Goal: Task Accomplishment & Management: Complete application form

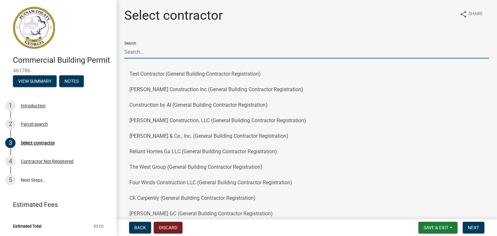
click at [167, 56] on input "Search" at bounding box center [306, 51] width 365 height 13
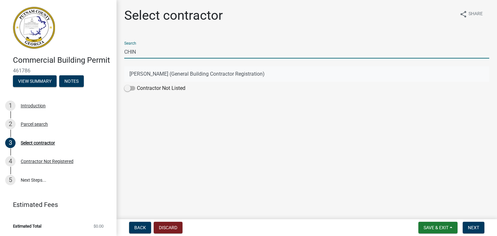
type input "CHIN"
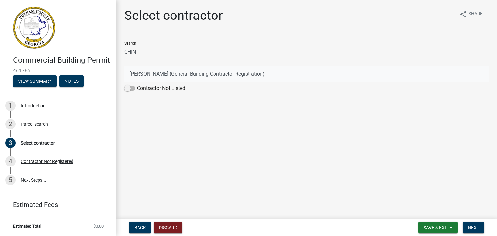
click at [144, 78] on button "[PERSON_NAME] (General Building Contractor Registration)" at bounding box center [306, 74] width 365 height 16
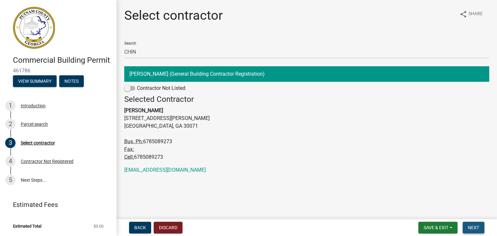
click at [473, 230] on span "Next" at bounding box center [473, 227] width 11 height 5
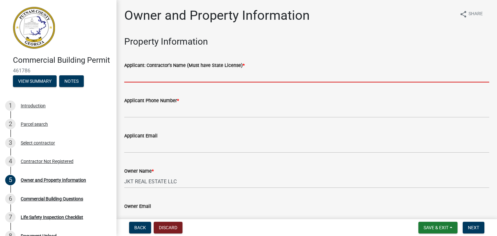
click at [181, 74] on input "Applicant: Contractor's Name (Must have State License) *" at bounding box center [306, 75] width 365 height 13
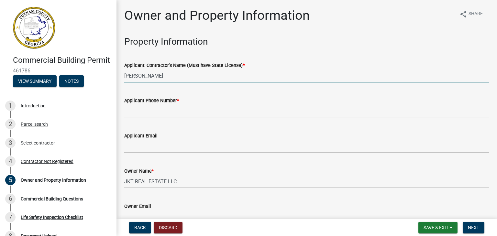
type input "[PERSON_NAME]"
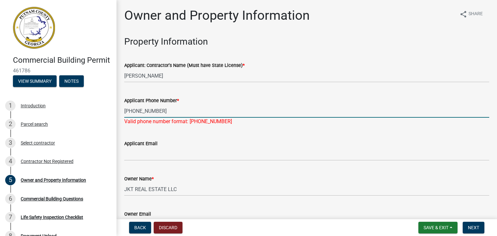
type input "[PHONE_NUMBER]"
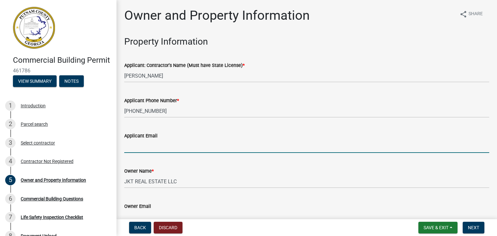
click at [152, 151] on input "Applicant Email" at bounding box center [306, 146] width 365 height 13
type input "[EMAIL_ADDRESS][DOMAIN_NAME]"
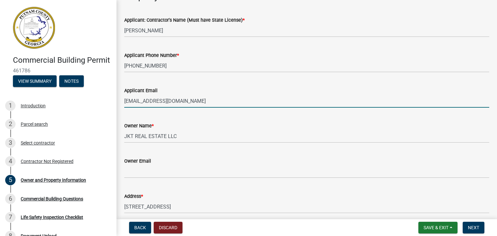
scroll to position [45, 0]
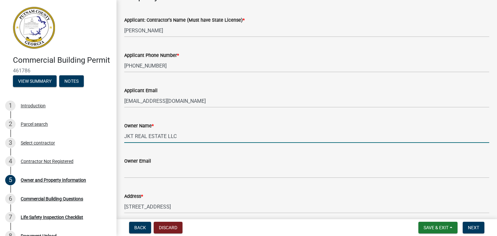
click at [194, 139] on input "JKT REAL ESTATE LLC" at bounding box center [306, 136] width 365 height 13
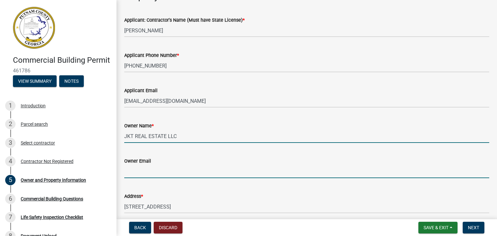
click at [166, 171] on input "Owner Email" at bounding box center [306, 171] width 365 height 13
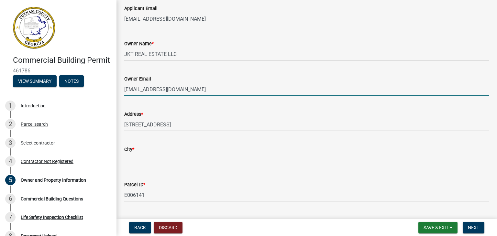
scroll to position [145, 0]
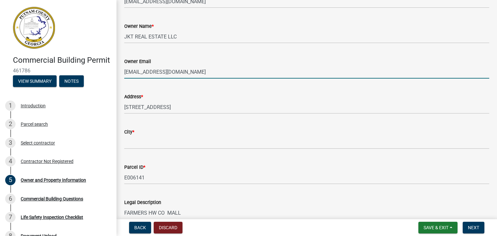
type input "[EMAIL_ADDRESS][DOMAIN_NAME]"
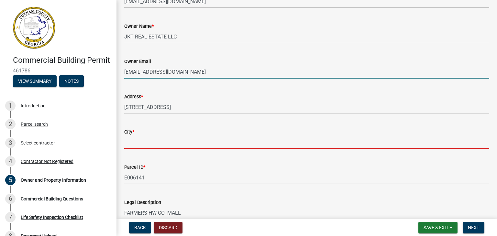
click at [166, 143] on input "City *" at bounding box center [306, 142] width 365 height 13
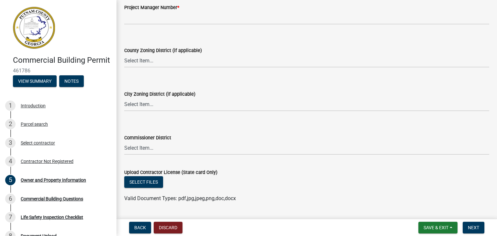
scroll to position [1170, 0]
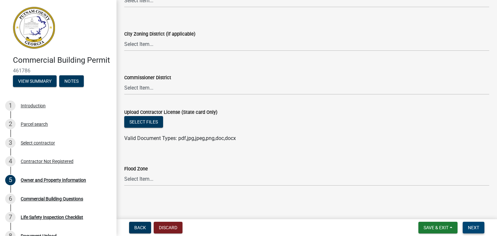
type input "EATONTON"
click at [475, 232] on button "Next" at bounding box center [474, 228] width 22 height 12
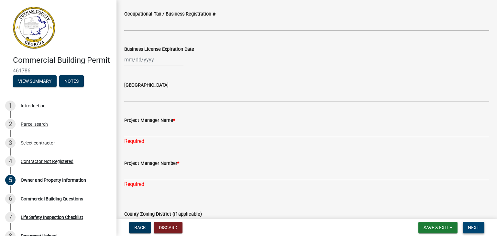
scroll to position [962, 0]
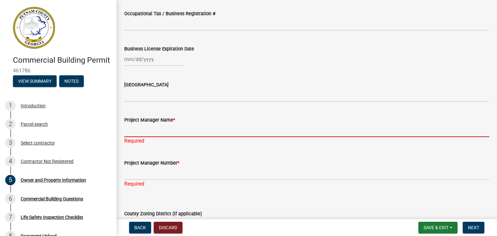
click at [173, 132] on input "Project Manager Name *" at bounding box center [306, 130] width 365 height 13
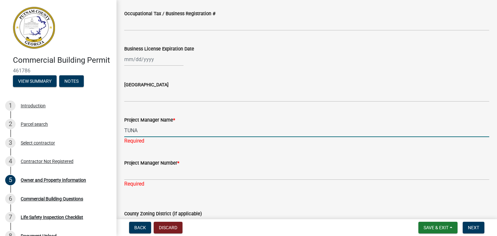
type input "TUNA"
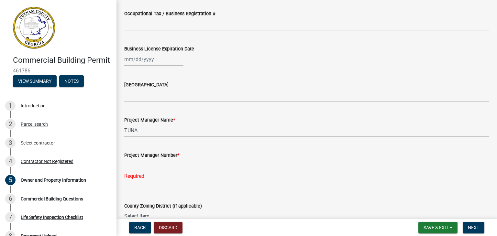
click at [150, 173] on div "Project Manager Number * Required" at bounding box center [306, 161] width 365 height 38
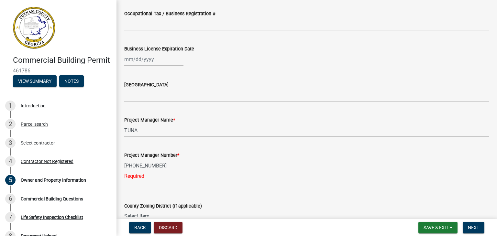
scroll to position [1088, 0]
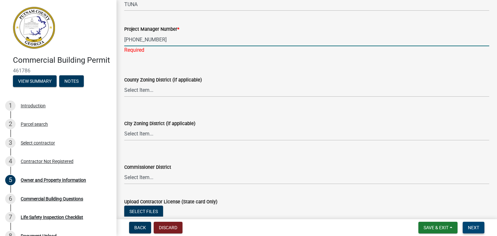
type input "[PHONE_NUMBER]"
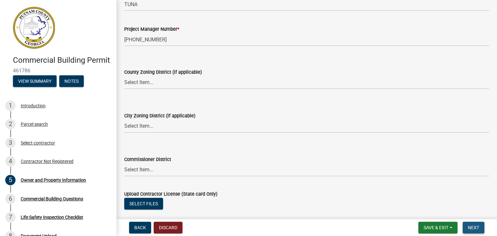
click at [473, 227] on span "Next" at bounding box center [473, 227] width 11 height 5
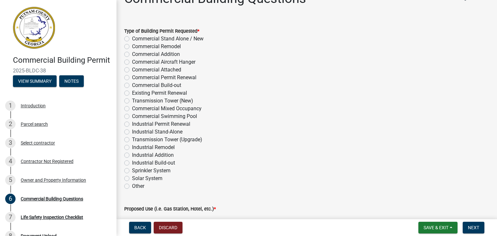
scroll to position [0, 0]
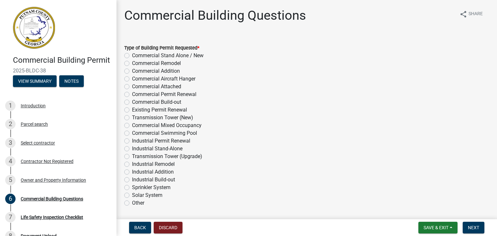
click at [132, 65] on label "Commercial Remodel" at bounding box center [156, 64] width 49 height 8
click at [132, 64] on input "Commercial Remodel" at bounding box center [134, 62] width 4 height 4
radio input "true"
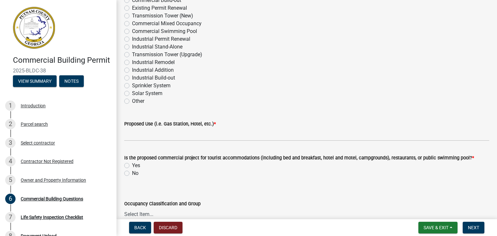
scroll to position [102, 0]
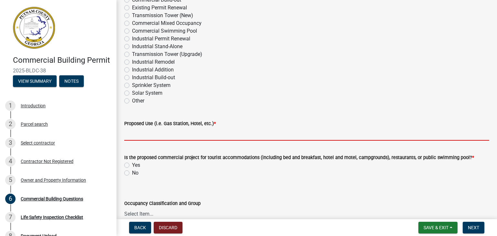
click at [142, 135] on input "Proposed Use (i.e. Gas Station, Hotel, etc.) *" at bounding box center [306, 134] width 365 height 13
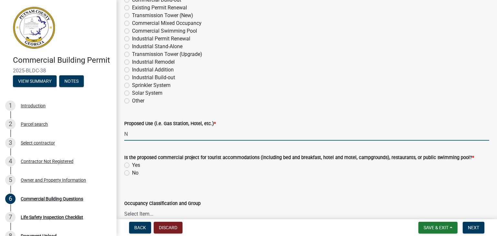
click at [142, 135] on input "N" at bounding box center [306, 134] width 365 height 13
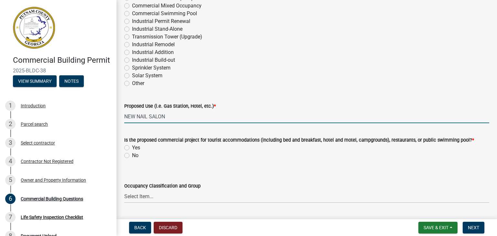
scroll to position [120, 0]
type input "NEW NAIL SALON"
click at [132, 156] on label "No" at bounding box center [135, 156] width 6 height 8
click at [132, 156] on input "No" at bounding box center [134, 154] width 4 height 4
radio input "true"
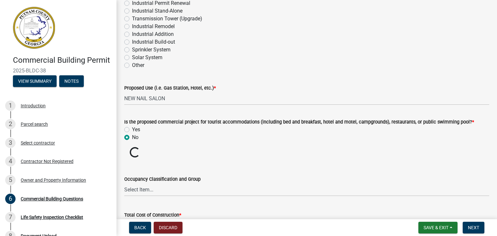
scroll to position [159, 0]
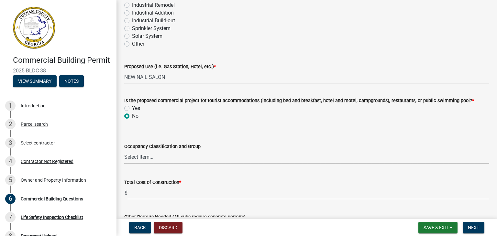
click at [172, 158] on select "Select Item... A-1 A-2 A-3 A-4 A-5 B M E F-1 F-2 R-1 R-2 R-3 R-4 H-1 H-2 H-4 H-…" at bounding box center [306, 157] width 365 height 13
click at [124, 151] on select "Select Item... A-1 A-2 A-3 A-4 A-5 B M E F-1 F-2 R-1 R-2 R-3 R-4 H-1 H-2 H-4 H-…" at bounding box center [306, 157] width 365 height 13
select select "57fcfe13-a5be-446e-a688-93f9a060571f"
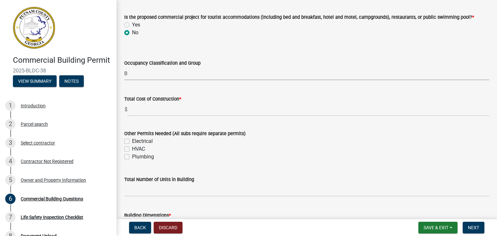
scroll to position [244, 0]
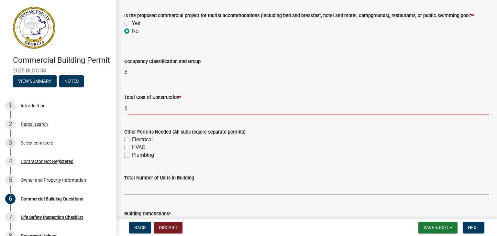
click at [162, 110] on input "text" at bounding box center [309, 107] width 362 height 13
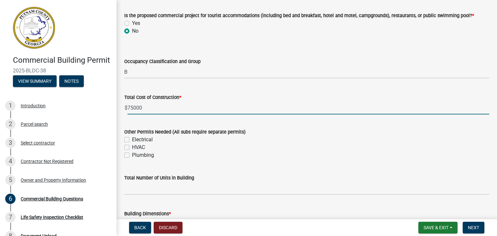
type input "75000"
click at [132, 140] on label "Electrical" at bounding box center [142, 140] width 21 height 8
click at [132, 140] on input "Electrical" at bounding box center [134, 138] width 4 height 4
checkbox input "true"
checkbox input "false"
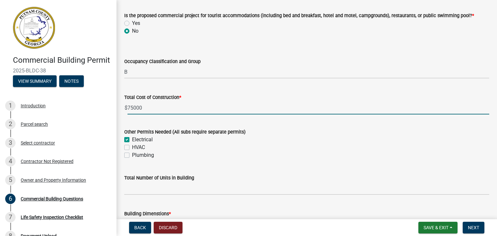
checkbox input "false"
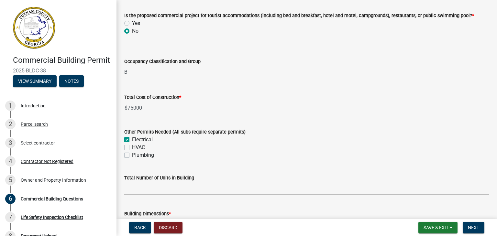
click at [126, 152] on div "Plumbing" at bounding box center [306, 156] width 365 height 8
click at [132, 148] on label "HVAC" at bounding box center [138, 148] width 13 height 8
click at [132, 148] on input "HVAC" at bounding box center [134, 146] width 4 height 4
checkbox input "true"
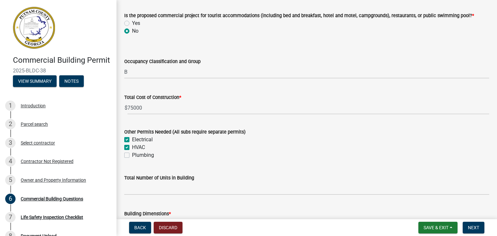
checkbox input "true"
click at [132, 156] on label "Plumbing" at bounding box center [143, 156] width 22 height 8
click at [132, 156] on input "Plumbing" at bounding box center [134, 154] width 4 height 4
checkbox input "true"
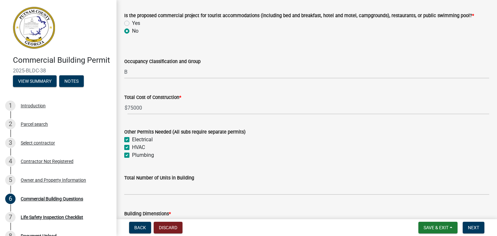
checkbox input "true"
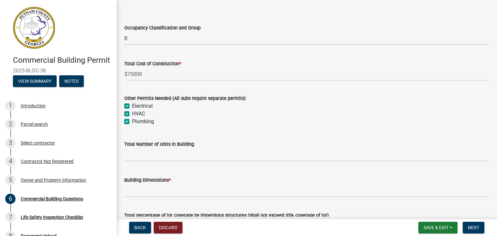
scroll to position [278, 0]
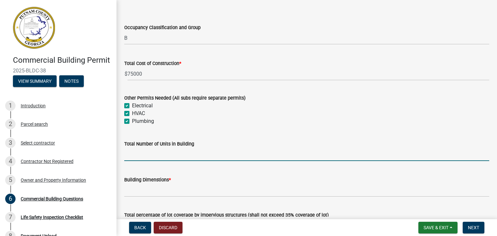
click at [160, 158] on input "text" at bounding box center [306, 154] width 365 height 13
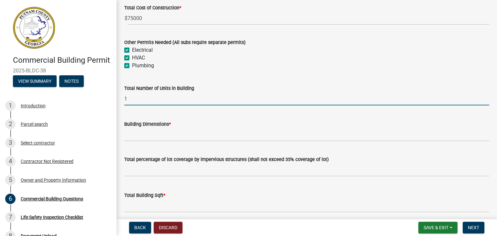
scroll to position [335, 0]
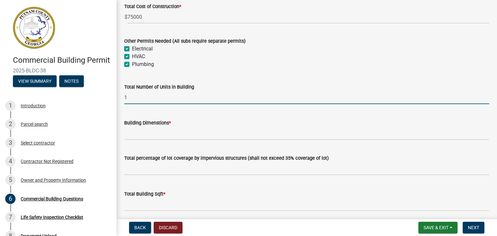
type input "1"
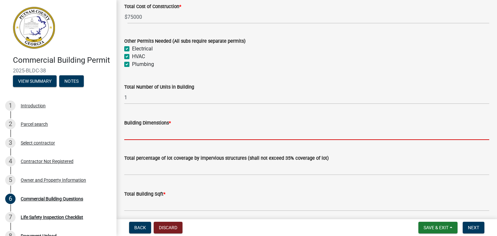
click at [201, 134] on input "Building Dimenstions *" at bounding box center [306, 133] width 365 height 13
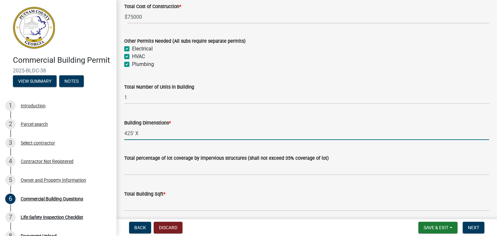
click at [159, 131] on input "425' X" at bounding box center [306, 133] width 365 height 13
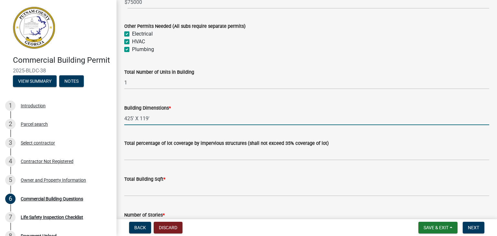
scroll to position [351, 0]
type input "425' X 119'"
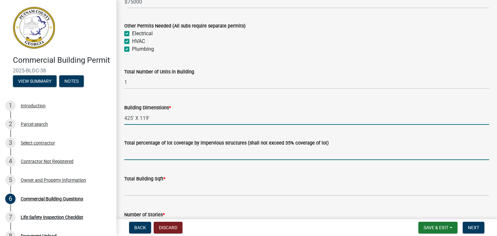
click at [164, 154] on input "text" at bounding box center [306, 153] width 365 height 13
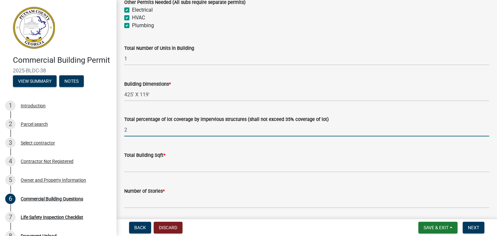
scroll to position [375, 0]
type input "2"
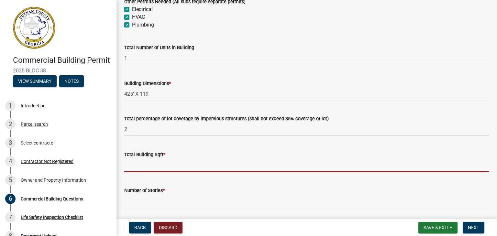
click at [167, 165] on input "text" at bounding box center [306, 165] width 365 height 13
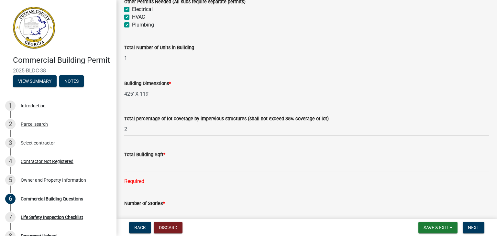
click at [150, 201] on form "Number of Stories *" at bounding box center [306, 210] width 365 height 21
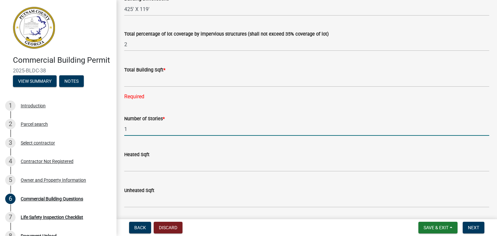
scroll to position [460, 0]
type input "1"
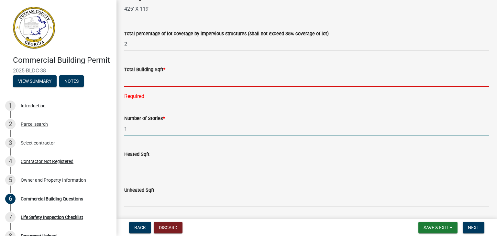
click at [164, 75] on input "text" at bounding box center [306, 79] width 365 height 13
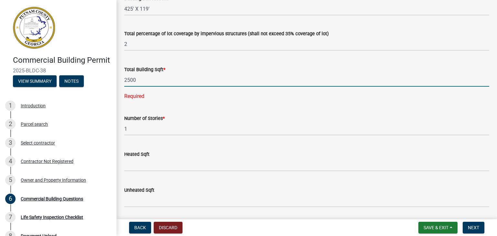
scroll to position [382, 0]
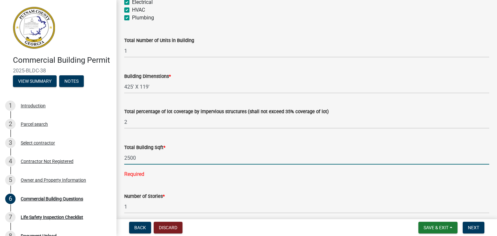
type input "2500"
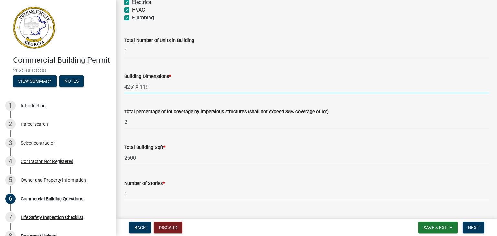
drag, startPoint x: 160, startPoint y: 85, endPoint x: 121, endPoint y: 86, distance: 39.2
click at [121, 86] on div "Building Dimenstions * 425' X 119'" at bounding box center [306, 78] width 375 height 30
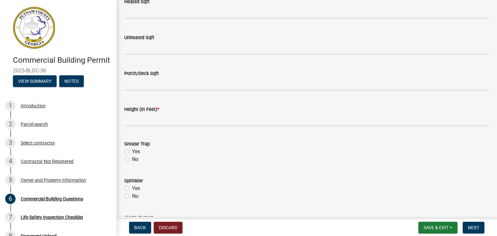
scroll to position [601, 0]
type input "93' X 27'"
click at [132, 160] on label "No" at bounding box center [135, 159] width 6 height 8
click at [132, 159] on input "No" at bounding box center [134, 157] width 4 height 4
radio input "true"
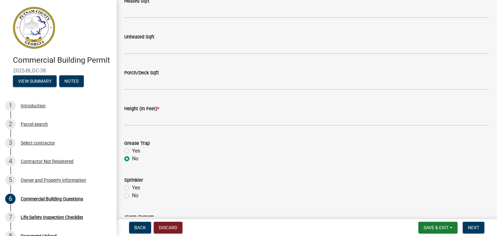
click at [132, 186] on label "Yes" at bounding box center [136, 188] width 8 height 8
click at [132, 186] on input "Yes" at bounding box center [134, 186] width 4 height 4
radio input "true"
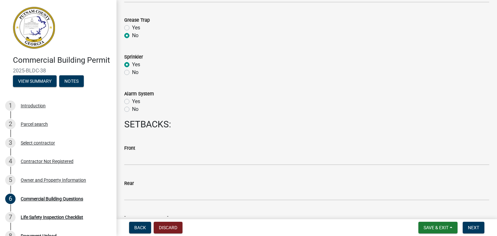
scroll to position [724, 0]
click at [132, 107] on label "No" at bounding box center [135, 109] width 6 height 8
click at [132, 107] on input "No" at bounding box center [134, 107] width 4 height 4
radio input "true"
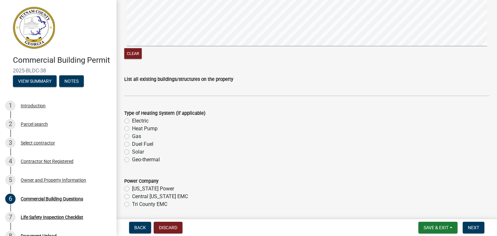
scroll to position [1053, 0]
click at [132, 120] on label "Electric" at bounding box center [140, 121] width 17 height 8
click at [132, 120] on input "Electric" at bounding box center [134, 119] width 4 height 4
radio input "true"
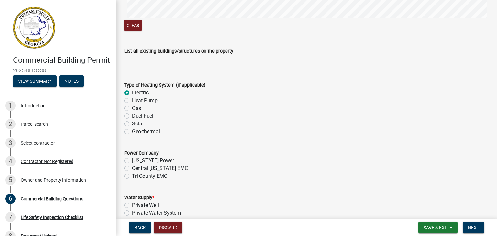
scroll to position [1084, 0]
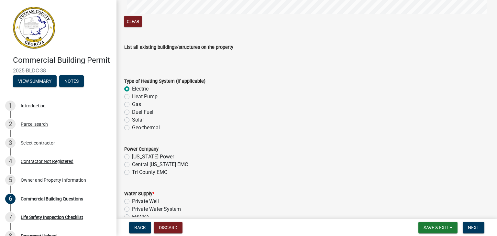
click at [132, 90] on label "Electric" at bounding box center [140, 89] width 17 height 8
click at [132, 89] on input "Electric" at bounding box center [134, 87] width 4 height 4
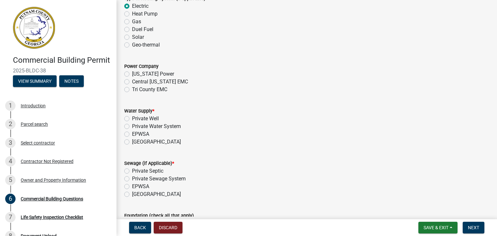
scroll to position [1167, 0]
click at [132, 193] on label "[GEOGRAPHIC_DATA]" at bounding box center [156, 194] width 49 height 8
click at [132, 193] on input "[GEOGRAPHIC_DATA]" at bounding box center [134, 192] width 4 height 4
radio input "true"
click at [132, 193] on label "[GEOGRAPHIC_DATA]" at bounding box center [156, 194] width 49 height 8
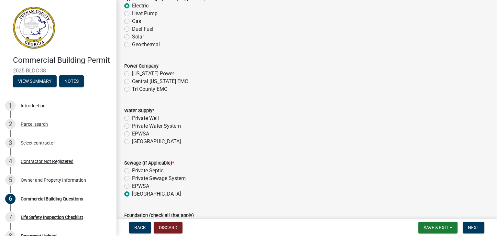
click at [132, 193] on input "[GEOGRAPHIC_DATA]" at bounding box center [134, 192] width 4 height 4
click at [132, 187] on label "EPWSA" at bounding box center [140, 187] width 17 height 8
click at [132, 187] on input "EPWSA" at bounding box center [134, 185] width 4 height 4
radio input "true"
click at [132, 194] on label "[GEOGRAPHIC_DATA]" at bounding box center [156, 194] width 49 height 8
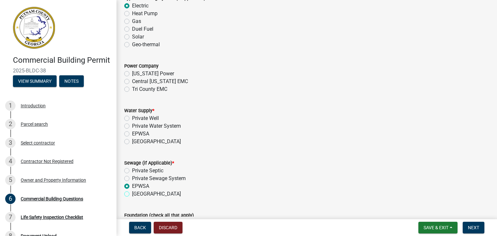
click at [132, 194] on input "[GEOGRAPHIC_DATA]" at bounding box center [134, 192] width 4 height 4
radio input "true"
click at [132, 140] on label "[GEOGRAPHIC_DATA]" at bounding box center [156, 142] width 49 height 8
click at [132, 140] on input "[GEOGRAPHIC_DATA]" at bounding box center [134, 140] width 4 height 4
radio input "true"
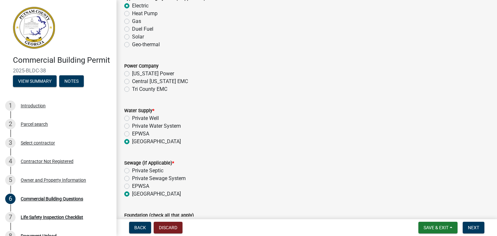
click at [132, 73] on label "[US_STATE] Power" at bounding box center [153, 74] width 42 height 8
click at [132, 73] on input "[US_STATE] Power" at bounding box center [134, 72] width 4 height 4
radio input "true"
click at [132, 73] on label "[US_STATE] Power" at bounding box center [153, 74] width 42 height 8
click at [132, 73] on input "[US_STATE] Power" at bounding box center [134, 72] width 4 height 4
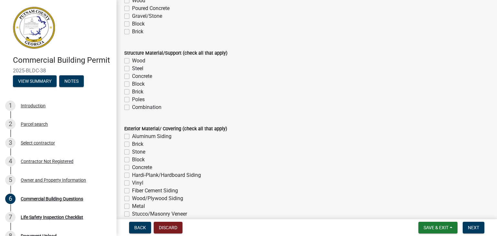
scroll to position [1466, 0]
click at [132, 143] on label "Brick" at bounding box center [137, 144] width 11 height 8
click at [132, 143] on input "Brick" at bounding box center [134, 142] width 4 height 4
checkbox input "true"
checkbox input "false"
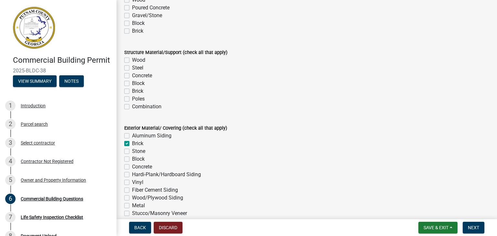
checkbox input "true"
checkbox input "false"
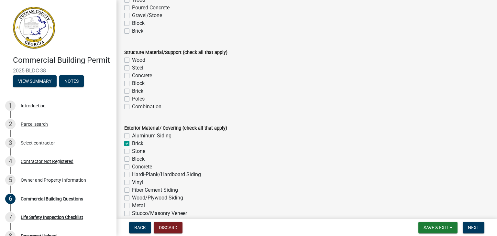
checkbox input "false"
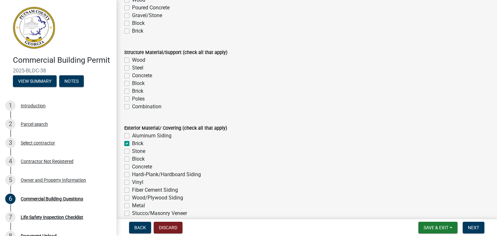
checkbox input "false"
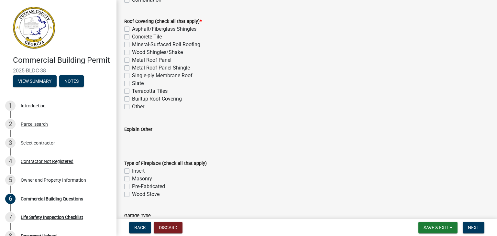
scroll to position [1724, 0]
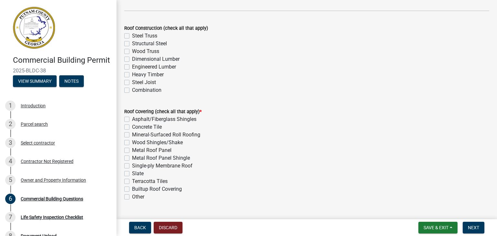
click at [132, 119] on label "Asphalt/Fiberglass Shingles" at bounding box center [164, 120] width 64 height 8
click at [132, 119] on input "Asphalt/Fiberglass Shingles" at bounding box center [134, 118] width 4 height 4
checkbox input "true"
checkbox input "false"
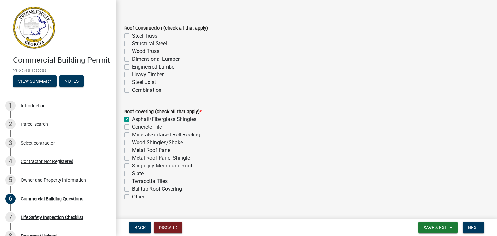
checkbox input "false"
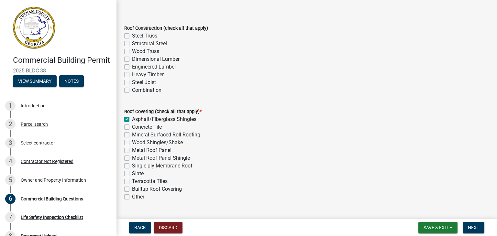
checkbox input "false"
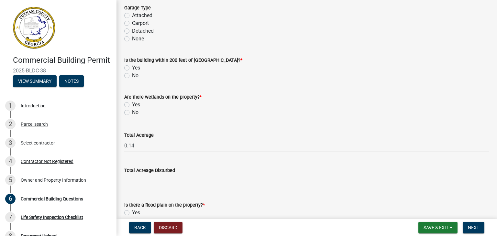
scroll to position [2020, 0]
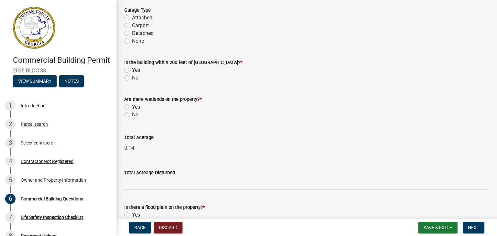
click at [132, 78] on label "No" at bounding box center [135, 78] width 6 height 8
click at [132, 78] on input "No" at bounding box center [134, 76] width 4 height 4
radio input "true"
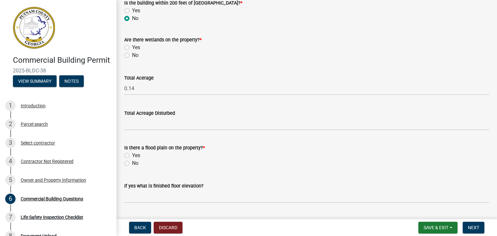
scroll to position [2049, 0]
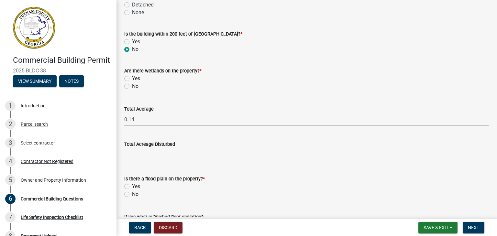
click at [132, 86] on label "No" at bounding box center [135, 87] width 6 height 8
click at [132, 86] on input "No" at bounding box center [134, 85] width 4 height 4
radio input "true"
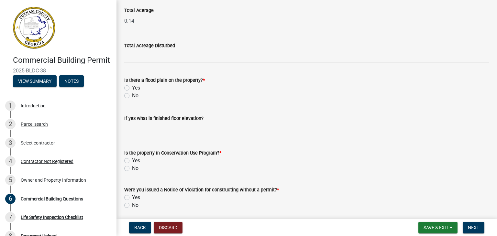
scroll to position [2149, 0]
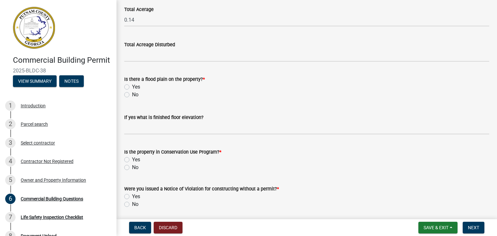
click at [132, 94] on label "No" at bounding box center [135, 95] width 6 height 8
click at [132, 94] on input "No" at bounding box center [134, 93] width 4 height 4
radio input "true"
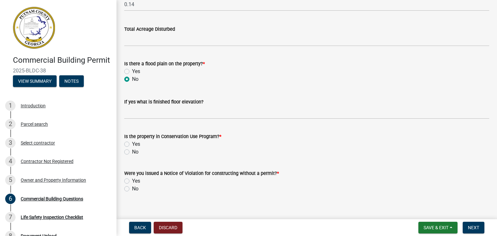
scroll to position [2167, 0]
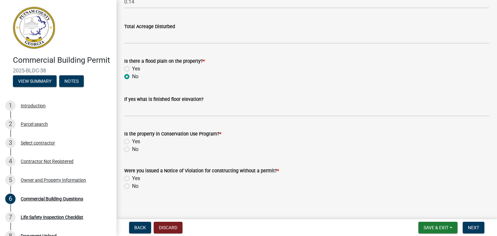
click at [132, 150] on label "No" at bounding box center [135, 150] width 6 height 8
click at [132, 150] on input "No" at bounding box center [134, 148] width 4 height 4
radio input "true"
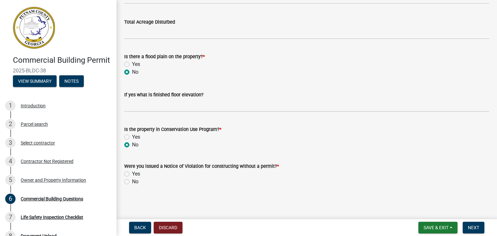
click at [132, 181] on label "No" at bounding box center [135, 182] width 6 height 8
click at [132, 181] on input "No" at bounding box center [134, 180] width 4 height 4
radio input "true"
click at [472, 232] on button "Next" at bounding box center [474, 228] width 22 height 12
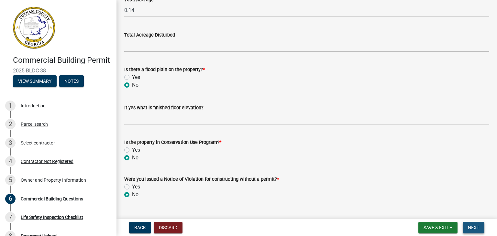
scroll to position [2184, 0]
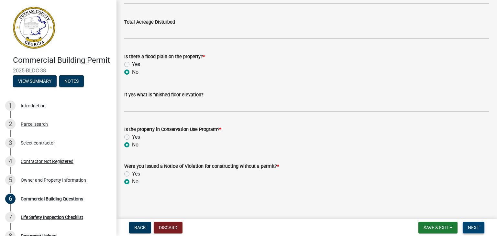
click at [477, 227] on span "Next" at bounding box center [473, 227] width 11 height 5
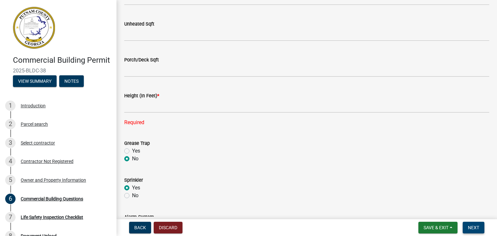
scroll to position [613, 0]
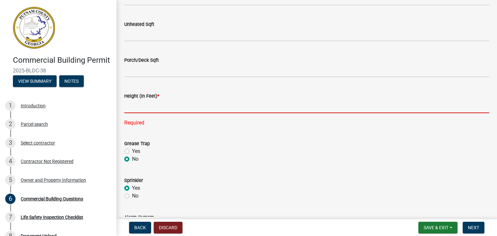
click at [177, 108] on input "text" at bounding box center [306, 106] width 365 height 13
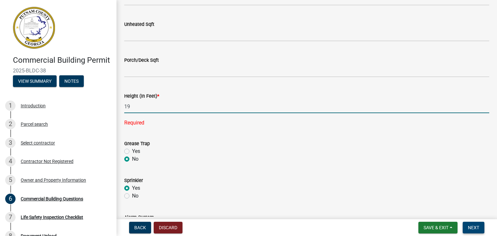
type input "19"
click at [471, 229] on span "Next" at bounding box center [473, 227] width 11 height 5
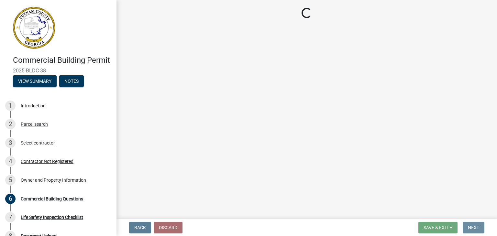
scroll to position [0, 0]
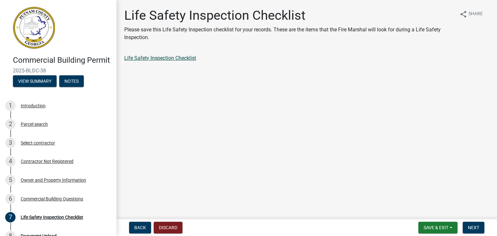
click at [164, 56] on link "Life Safety Inspection Checklist" at bounding box center [160, 58] width 72 height 6
click at [473, 226] on span "Next" at bounding box center [473, 227] width 11 height 5
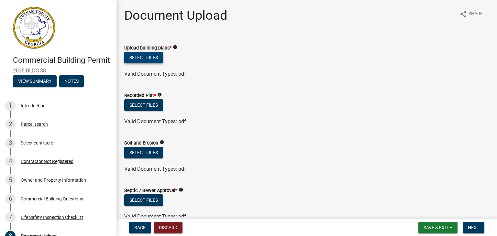
click at [136, 56] on button "Select files" at bounding box center [143, 58] width 39 height 12
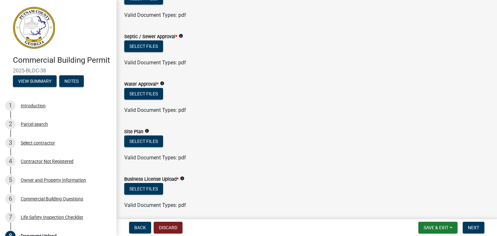
scroll to position [345, 0]
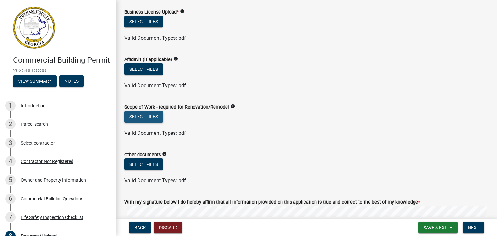
click at [153, 119] on button "Select files" at bounding box center [143, 117] width 39 height 12
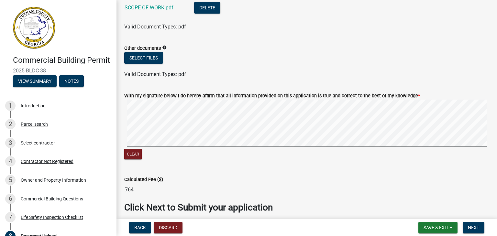
scroll to position [502, 0]
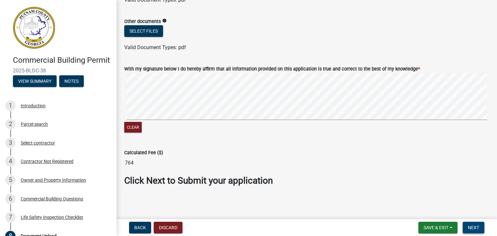
click at [477, 226] on span "Next" at bounding box center [473, 227] width 11 height 5
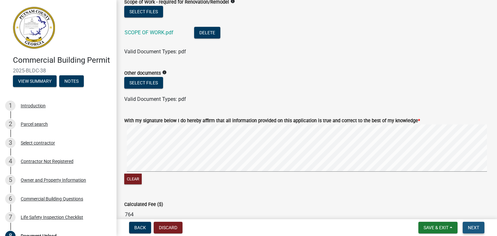
scroll to position [554, 0]
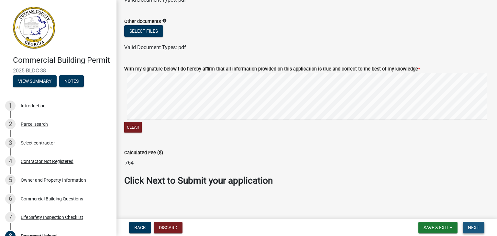
click at [470, 227] on span "Next" at bounding box center [473, 227] width 11 height 5
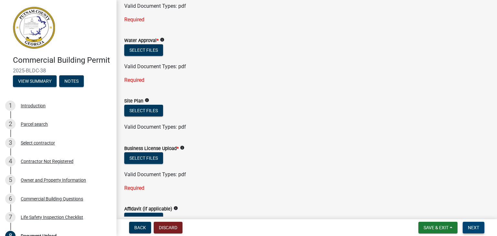
scroll to position [0, 0]
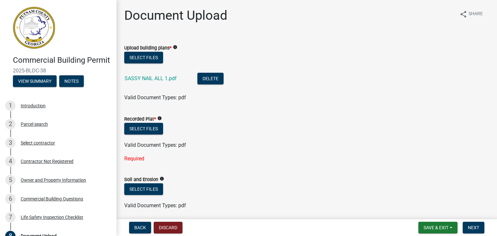
click at [159, 118] on icon "info" at bounding box center [159, 118] width 5 height 5
click at [224, 171] on form "Soil and Erosion info Select files Valid Document Types: pdf" at bounding box center [306, 189] width 365 height 42
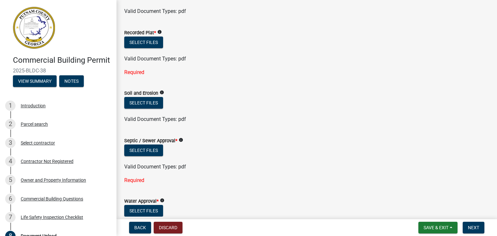
scroll to position [95, 0]
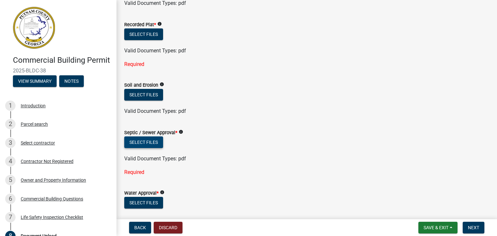
click at [156, 144] on button "Select files" at bounding box center [143, 143] width 39 height 12
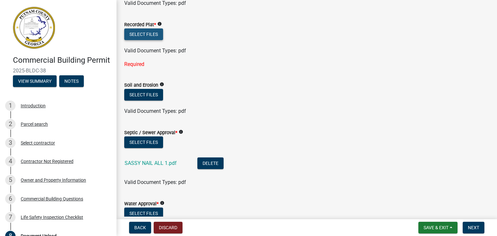
click at [147, 33] on button "Select files" at bounding box center [143, 34] width 39 height 12
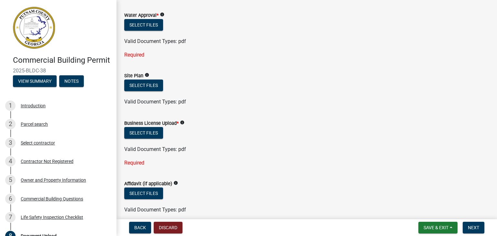
scroll to position [294, 0]
click at [184, 121] on icon "info" at bounding box center [182, 122] width 5 height 5
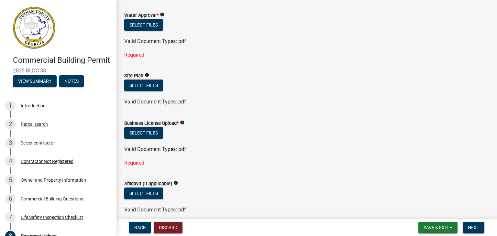
click at [279, 192] on div "Select files" at bounding box center [306, 194] width 365 height 13
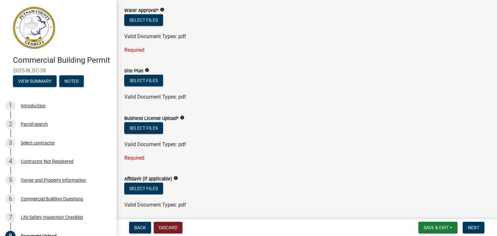
scroll to position [299, 0]
click at [149, 126] on button "Select files" at bounding box center [143, 129] width 39 height 12
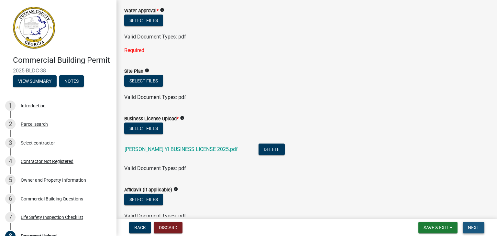
click at [476, 227] on span "Next" at bounding box center [473, 227] width 11 height 5
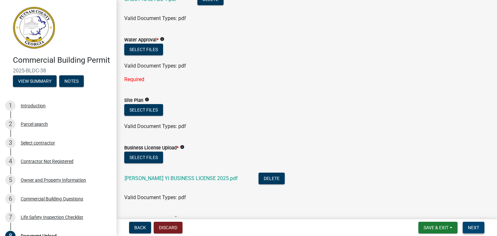
scroll to position [265, 0]
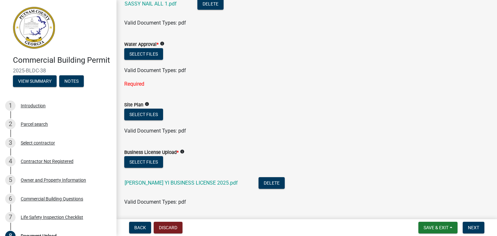
click at [164, 45] on icon "info" at bounding box center [162, 43] width 5 height 5
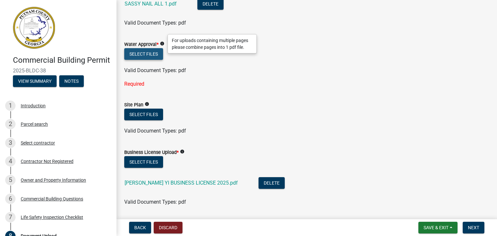
click at [139, 52] on button "Select files" at bounding box center [143, 54] width 39 height 12
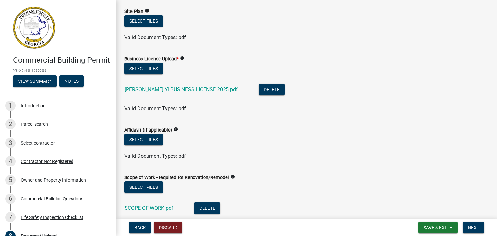
scroll to position [370, 0]
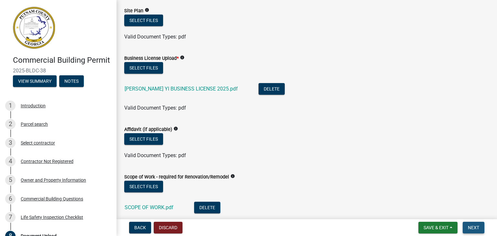
click at [475, 228] on span "Next" at bounding box center [473, 227] width 11 height 5
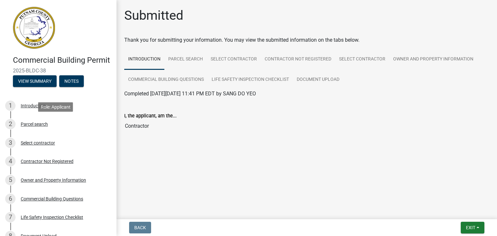
scroll to position [83, 0]
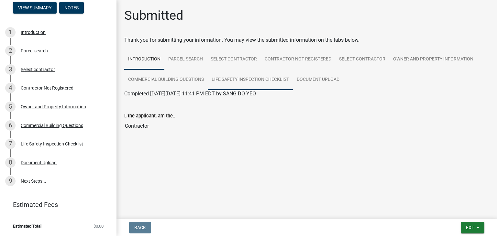
click at [224, 77] on link "Life Safety Inspection Checklist" at bounding box center [250, 80] width 85 height 21
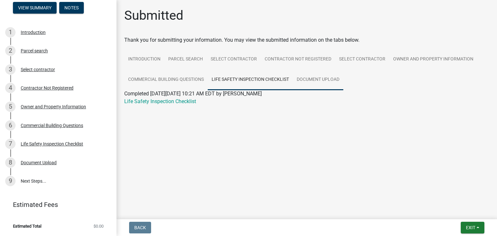
click at [311, 82] on link "Document Upload" at bounding box center [318, 80] width 51 height 21
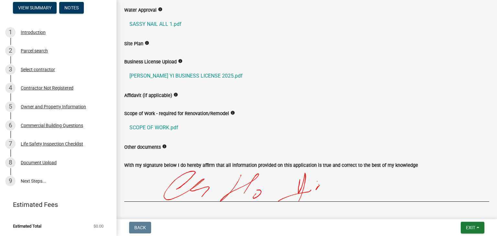
scroll to position [0, 0]
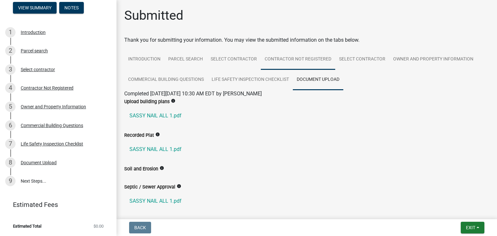
click at [322, 56] on link "Contractor Not Registered" at bounding box center [298, 59] width 74 height 21
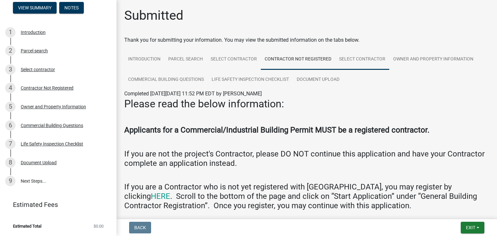
click at [353, 58] on link "Select contractor" at bounding box center [362, 59] width 54 height 21
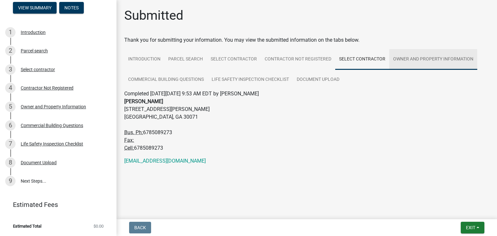
click at [408, 61] on link "Owner and Property Information" at bounding box center [433, 59] width 88 height 21
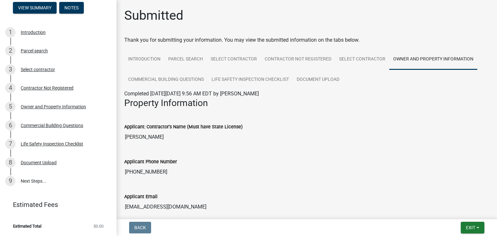
click at [162, 138] on input "[PERSON_NAME]" at bounding box center [306, 137] width 365 height 13
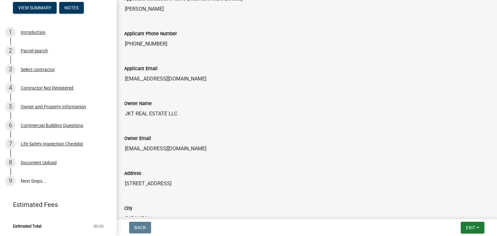
scroll to position [128, 0]
click at [474, 231] on button "Exit" at bounding box center [473, 228] width 24 height 12
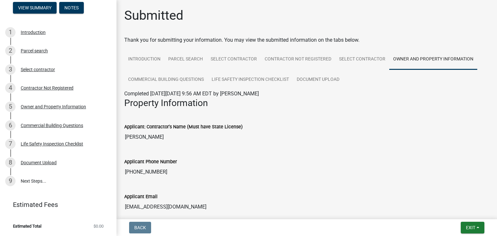
click at [329, 144] on div "Applicant: Contractor's Name (Must have State License) [PERSON_NAME]" at bounding box center [306, 131] width 375 height 35
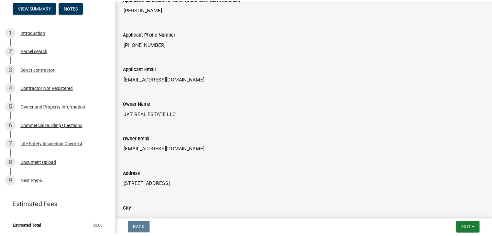
scroll to position [128, 0]
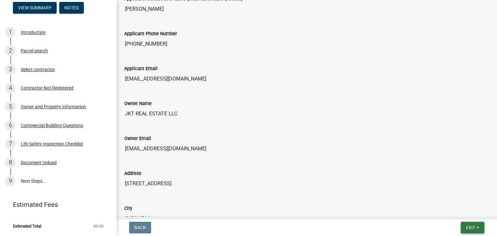
click at [472, 227] on span "Exit" at bounding box center [470, 227] width 9 height 5
click at [460, 211] on button "Save & Exit" at bounding box center [459, 211] width 52 height 16
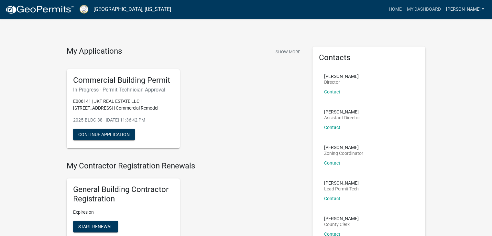
click at [482, 10] on link "[PERSON_NAME]" at bounding box center [466, 9] width 44 height 12
click at [454, 24] on link "Account" at bounding box center [459, 27] width 55 height 16
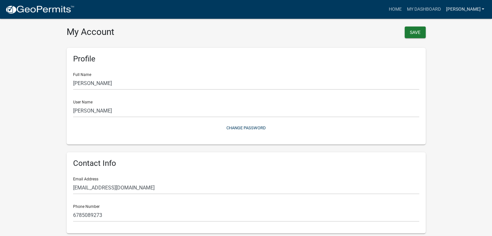
click at [483, 8] on link "[PERSON_NAME]" at bounding box center [466, 9] width 44 height 12
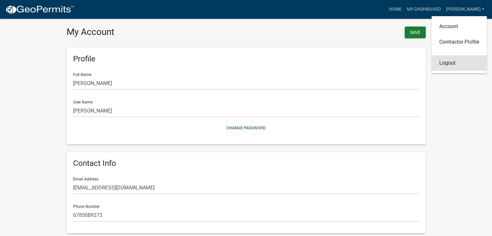
click at [449, 67] on link "Logout" at bounding box center [459, 63] width 55 height 16
